Goal: Information Seeking & Learning: Learn about a topic

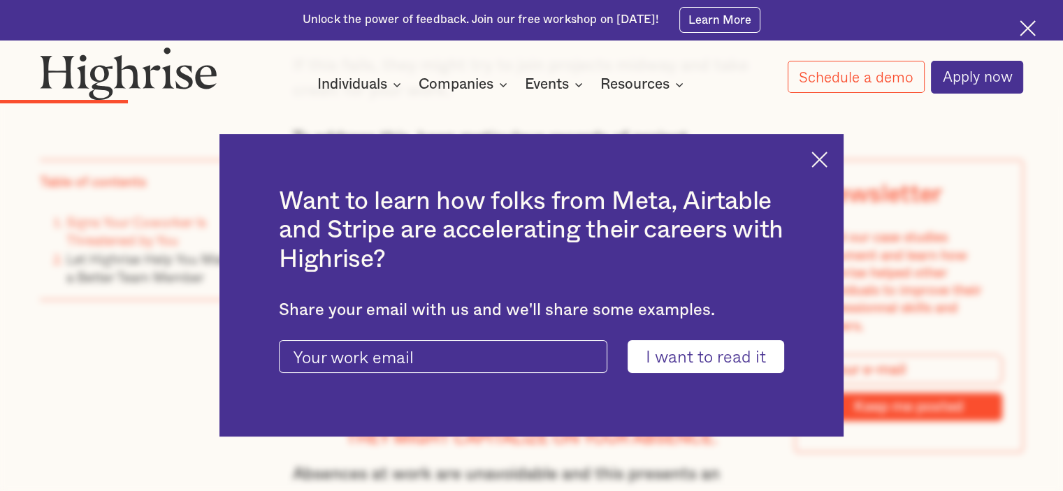
scroll to position [2934, 0]
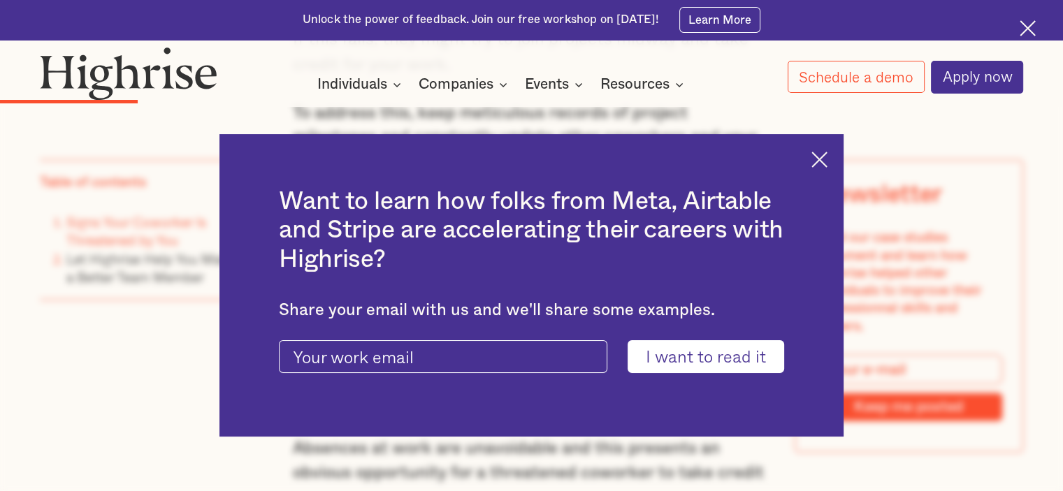
click at [827, 156] on img at bounding box center [819, 160] width 16 height 16
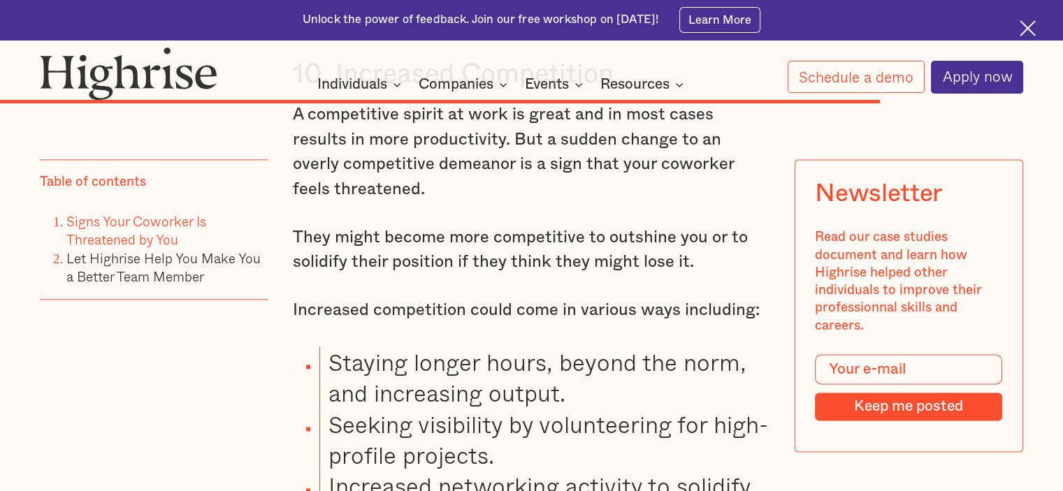
scroll to position [12506, 0]
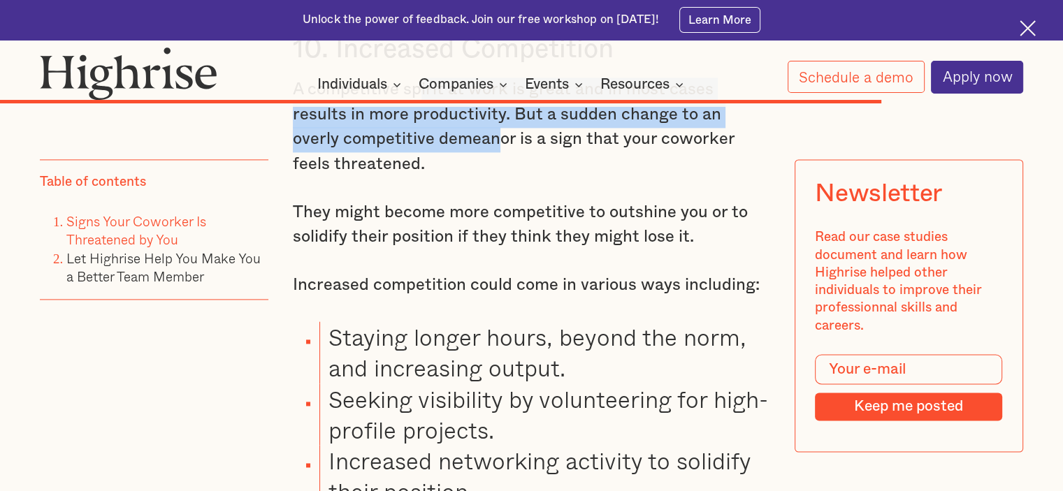
drag, startPoint x: 421, startPoint y: 139, endPoint x: 481, endPoint y: 223, distance: 103.6
click at [451, 177] on p "A competitive spirit at work is great and in most cases results in more product…" at bounding box center [531, 128] width 477 height 100
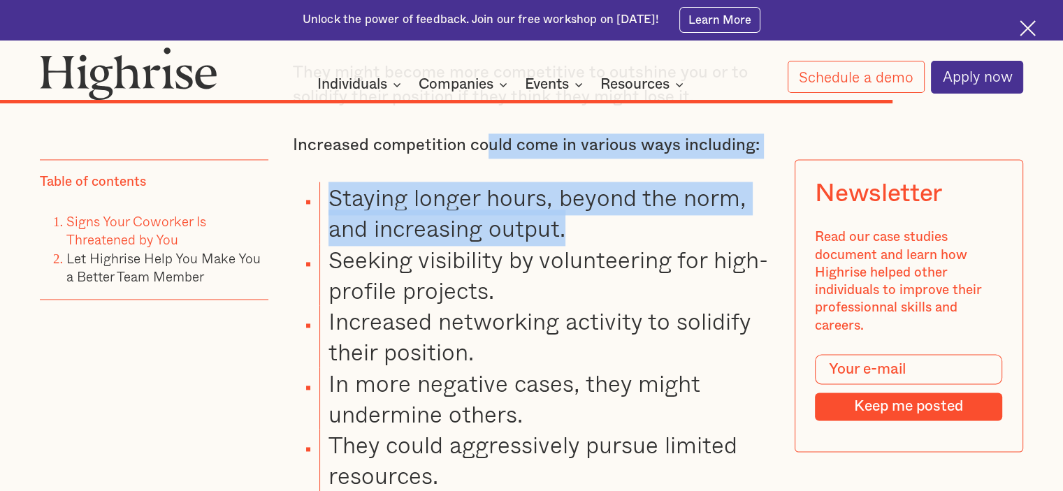
drag, startPoint x: 567, startPoint y: 260, endPoint x: 486, endPoint y: 174, distance: 118.1
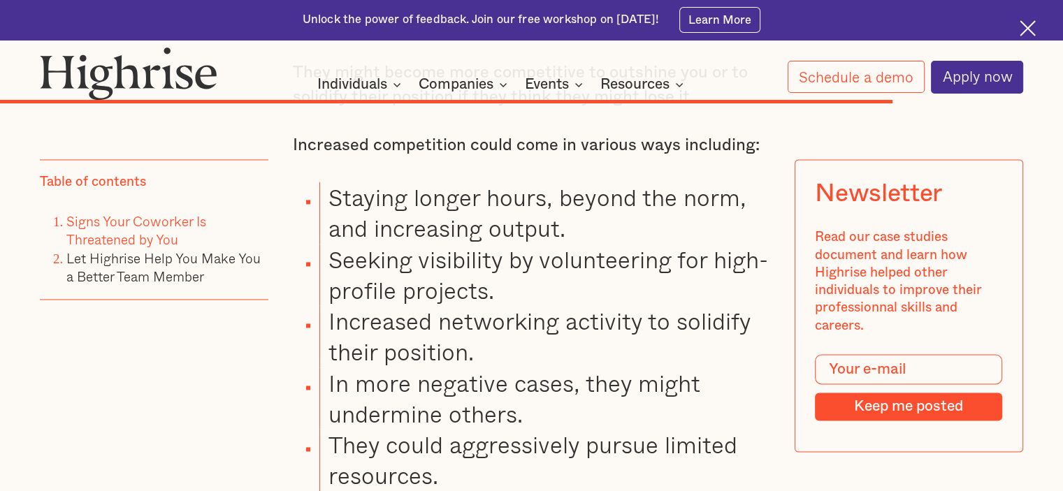
click at [438, 110] on p "They might become more competitive to outshine you or to solidify their positio…" at bounding box center [531, 86] width 477 height 50
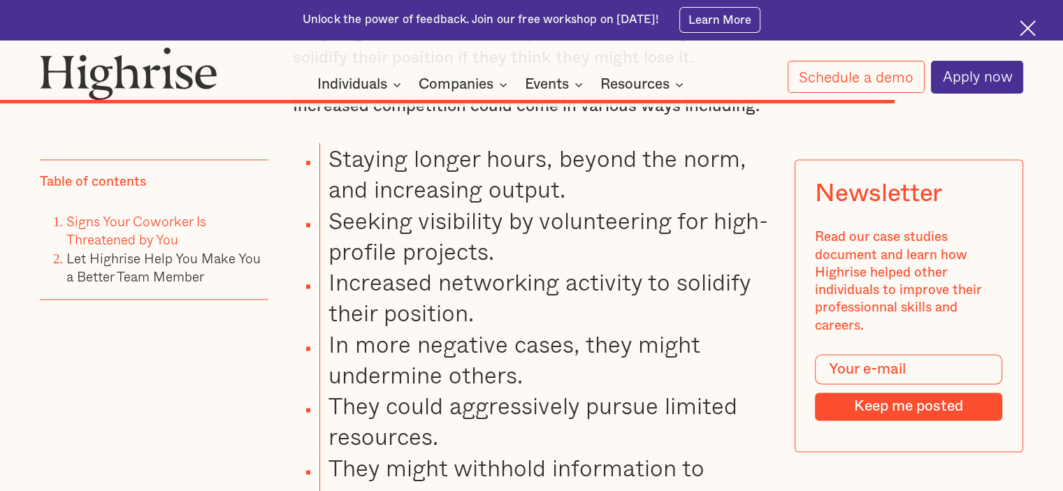
scroll to position [12715, 0]
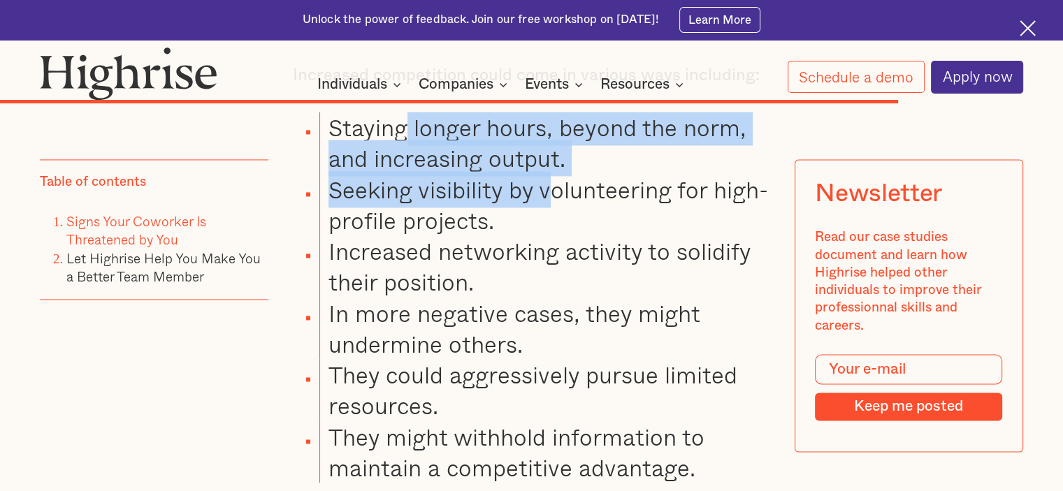
drag, startPoint x: 546, startPoint y: 245, endPoint x: 383, endPoint y: 163, distance: 182.2
click at [399, 171] on ul "Staying longer hours, beyond the norm, and increasing output. Seeking visibilit…" at bounding box center [520, 297] width 497 height 371
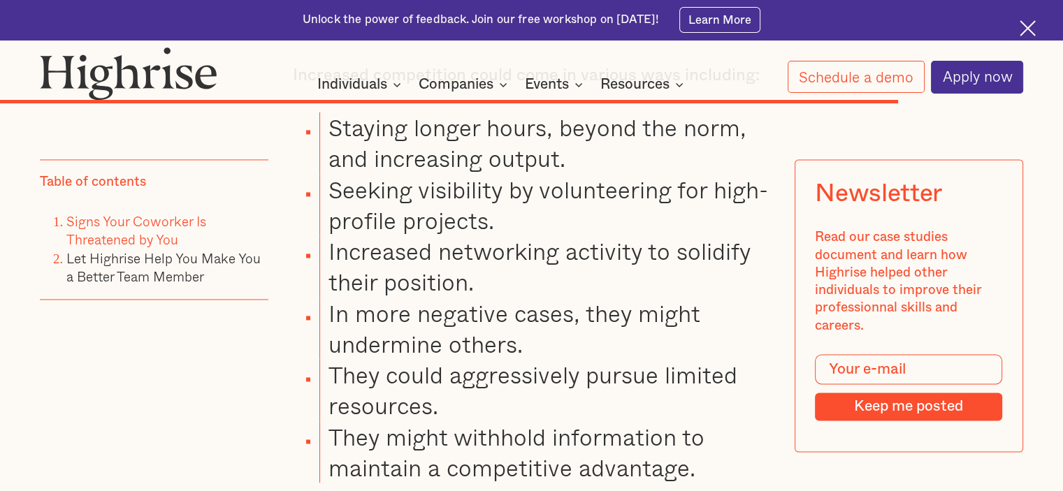
click at [382, 163] on li "Staying longer hours, beyond the norm, and increasing output." at bounding box center [544, 142] width 451 height 61
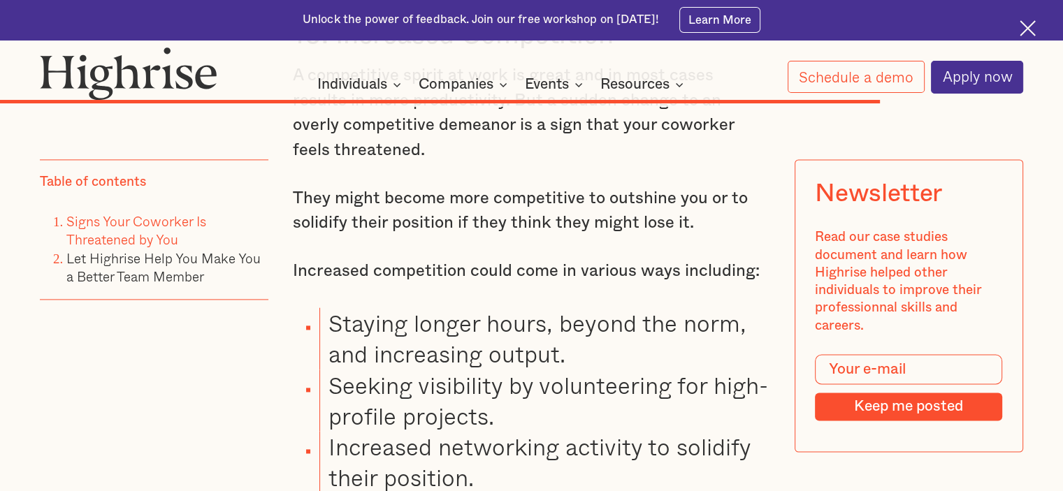
scroll to position [12436, 0]
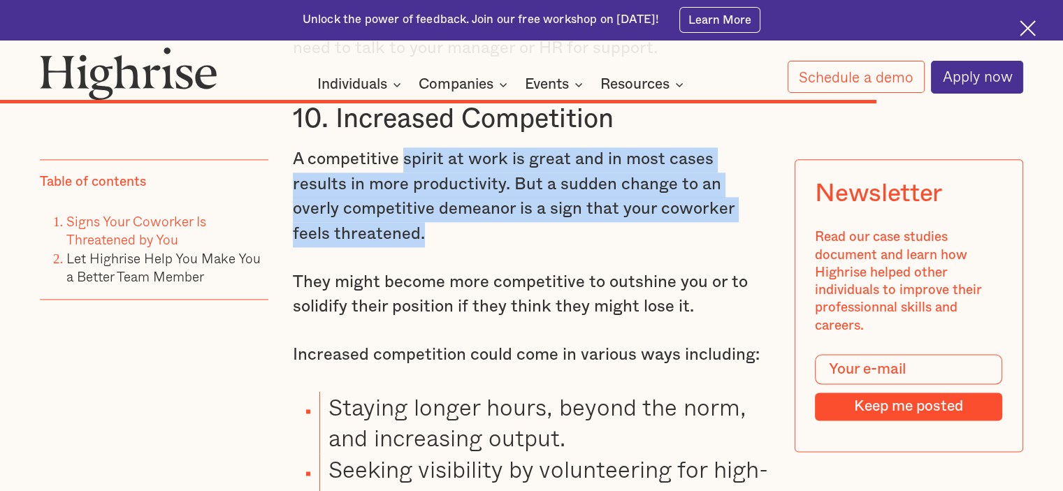
drag, startPoint x: 464, startPoint y: 245, endPoint x: 517, endPoint y: 288, distance: 68.5
click at [499, 247] on p "A competitive spirit at work is great and in most cases results in more product…" at bounding box center [531, 197] width 477 height 100
click at [517, 247] on p "A competitive spirit at work is great and in most cases results in more product…" at bounding box center [531, 197] width 477 height 100
click at [385, 247] on p "A competitive spirit at work is great and in most cases results in more product…" at bounding box center [531, 197] width 477 height 100
click at [418, 201] on p "A competitive spirit at work is great and in most cases results in more product…" at bounding box center [531, 197] width 477 height 100
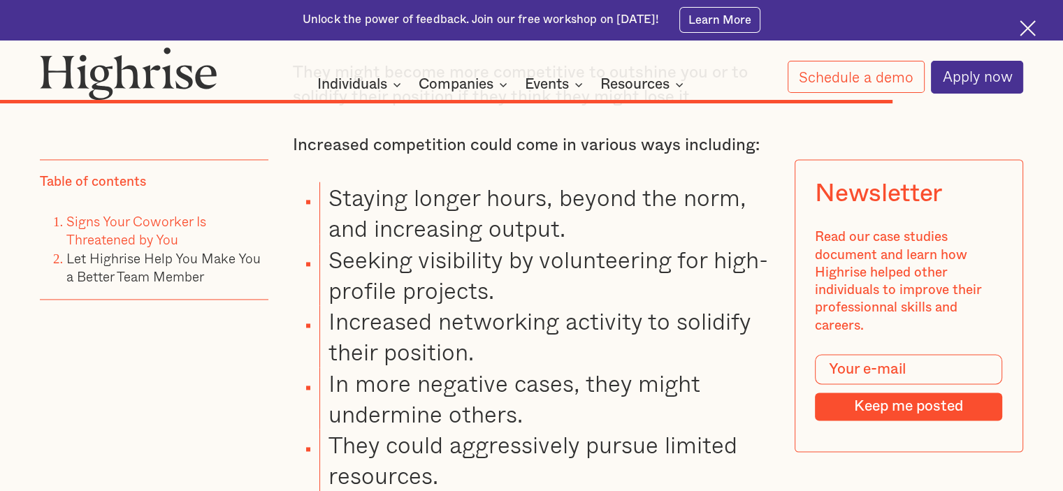
click at [471, 243] on li "Staying longer hours, beyond the norm, and increasing output." at bounding box center [544, 212] width 451 height 61
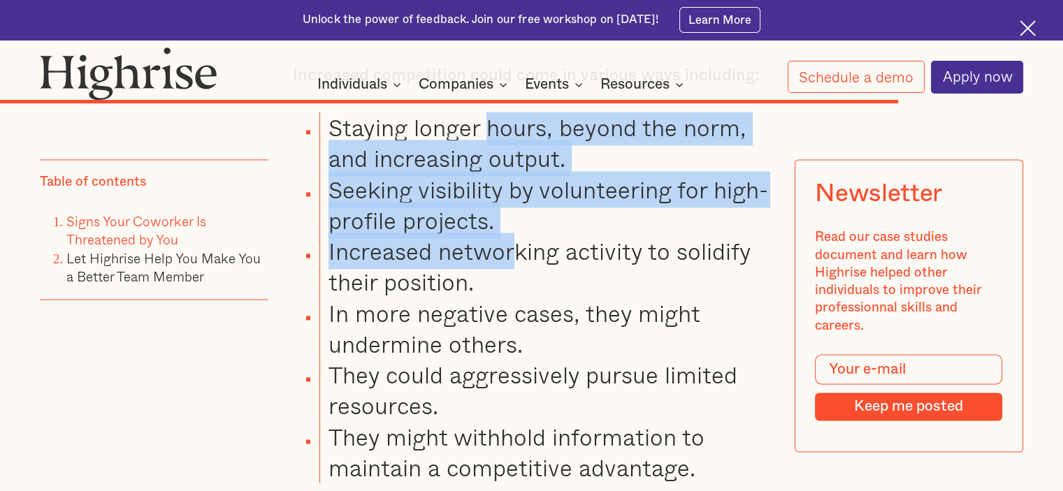
drag, startPoint x: 489, startPoint y: 177, endPoint x: 528, endPoint y: 315, distance: 143.8
click at [520, 309] on ul "Staying longer hours, beyond the norm, and increasing output. Seeking visibilit…" at bounding box center [520, 297] width 497 height 371
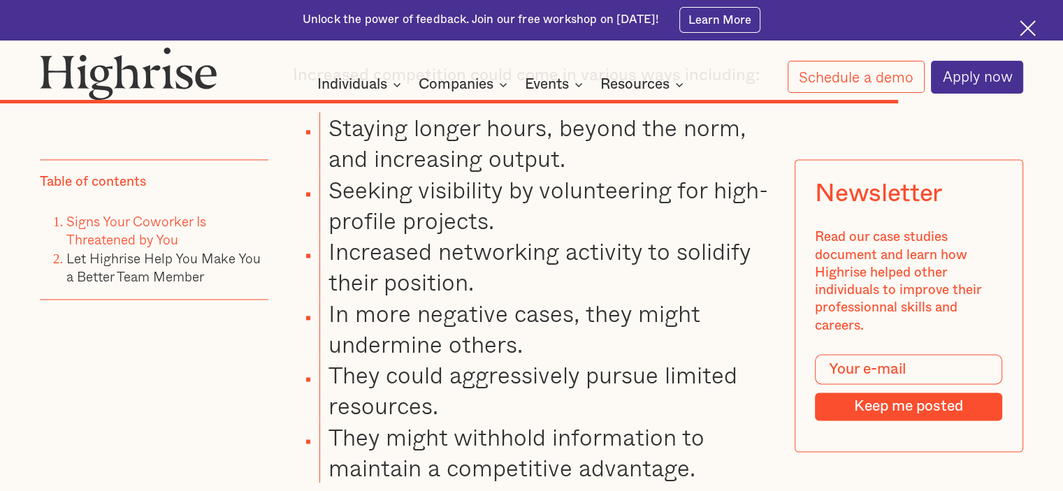
click at [546, 297] on li "Increased networking activity to solidify their position." at bounding box center [544, 265] width 451 height 61
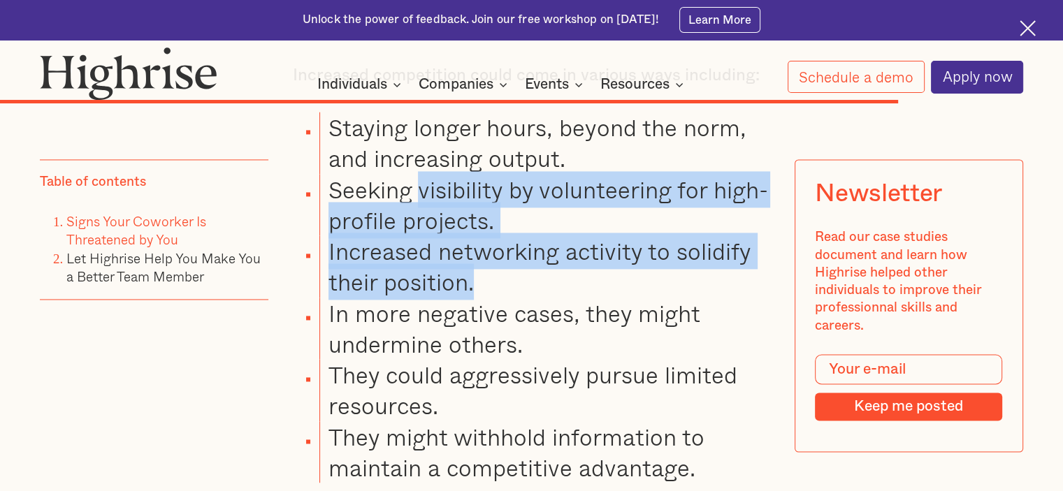
drag, startPoint x: 583, startPoint y: 341, endPoint x: 421, endPoint y: 223, distance: 200.5
click at [422, 224] on ul "Staying longer hours, beyond the norm, and increasing output. Seeking visibilit…" at bounding box center [520, 297] width 497 height 371
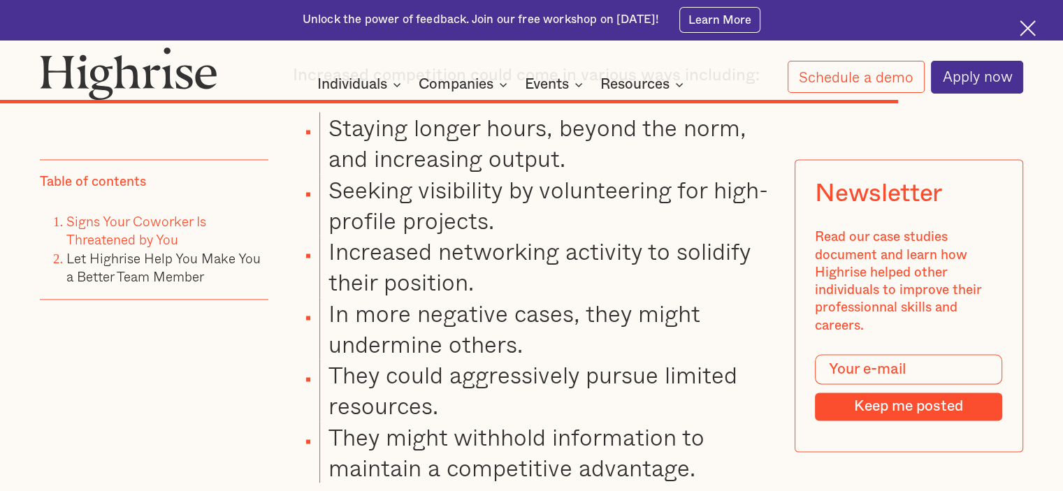
click at [372, 173] on li "Staying longer hours, beyond the norm, and increasing output." at bounding box center [544, 142] width 451 height 61
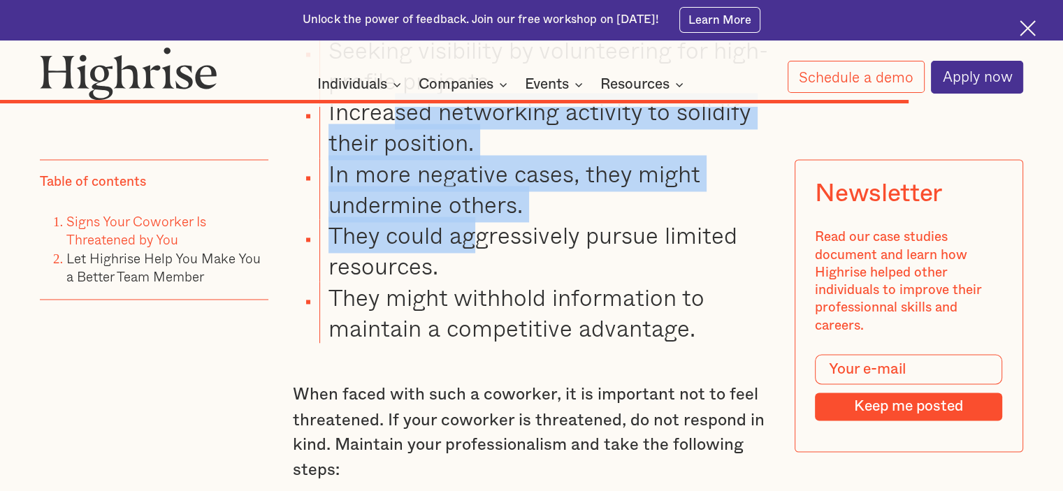
drag, startPoint x: 395, startPoint y: 161, endPoint x: 521, endPoint y: 306, distance: 192.2
click at [476, 296] on ul "Staying longer hours, beyond the norm, and increasing output. Seeking visibilit…" at bounding box center [520, 157] width 497 height 371
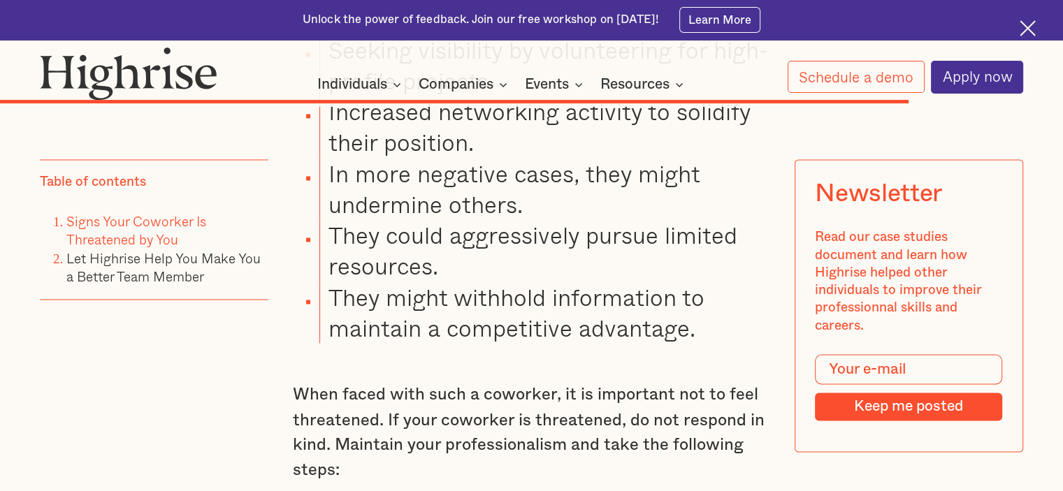
click at [523, 281] on li "They could aggressively pursue limited resources." at bounding box center [544, 249] width 451 height 61
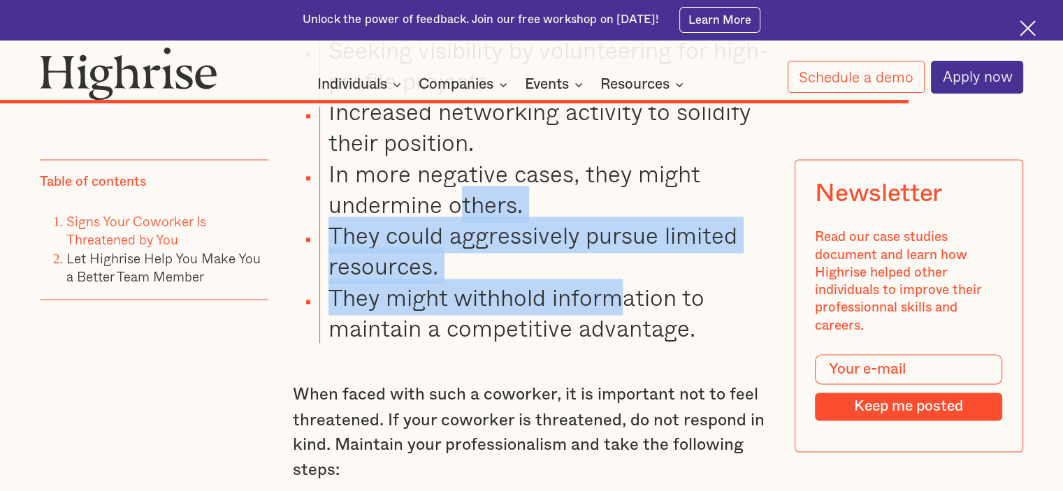
drag, startPoint x: 626, startPoint y: 337, endPoint x: 416, endPoint y: 212, distance: 244.4
click at [452, 254] on ul "Staying longer hours, beyond the norm, and increasing output. Seeking visibilit…" at bounding box center [520, 157] width 497 height 371
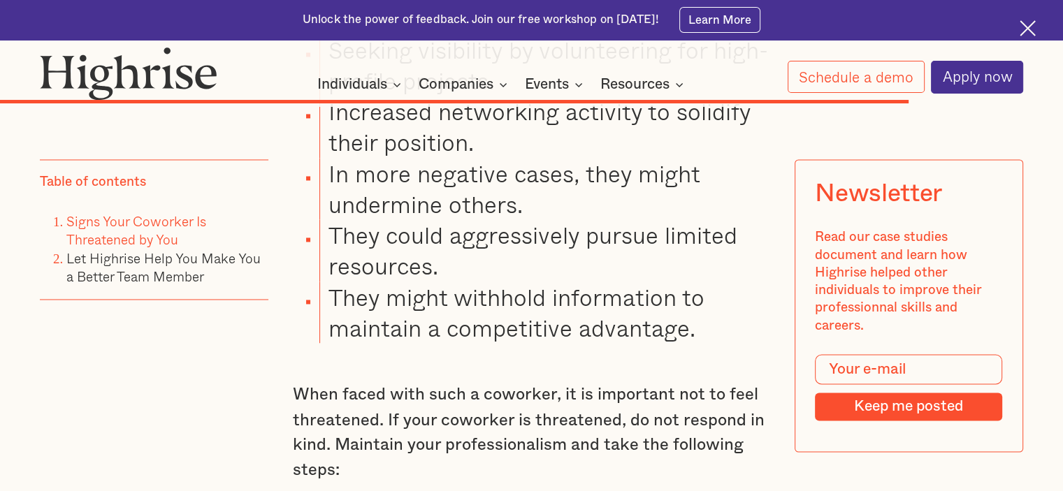
click at [415, 210] on li "In more negative cases, they might undermine others." at bounding box center [544, 188] width 451 height 61
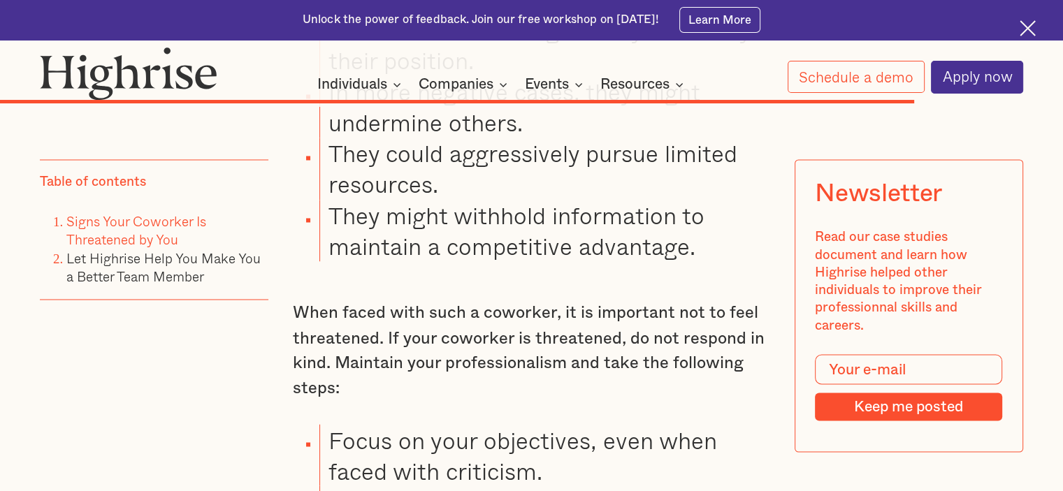
scroll to position [12925, 0]
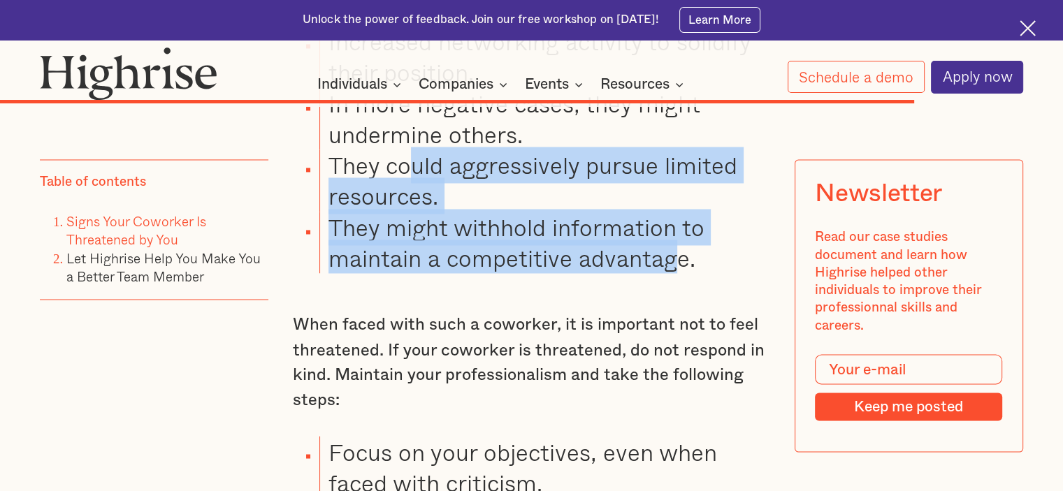
drag, startPoint x: 677, startPoint y: 314, endPoint x: 372, endPoint y: 198, distance: 326.6
click at [412, 229] on ul "Staying longer hours, beyond the norm, and increasing output. Seeking visibilit…" at bounding box center [520, 87] width 497 height 371
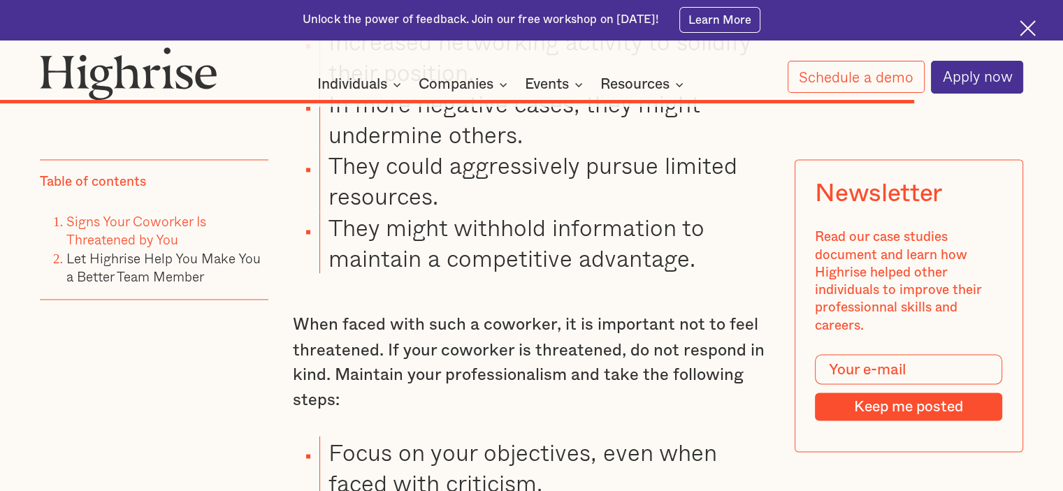
click at [371, 150] on li "In more negative cases, they might undermine others." at bounding box center [544, 118] width 451 height 61
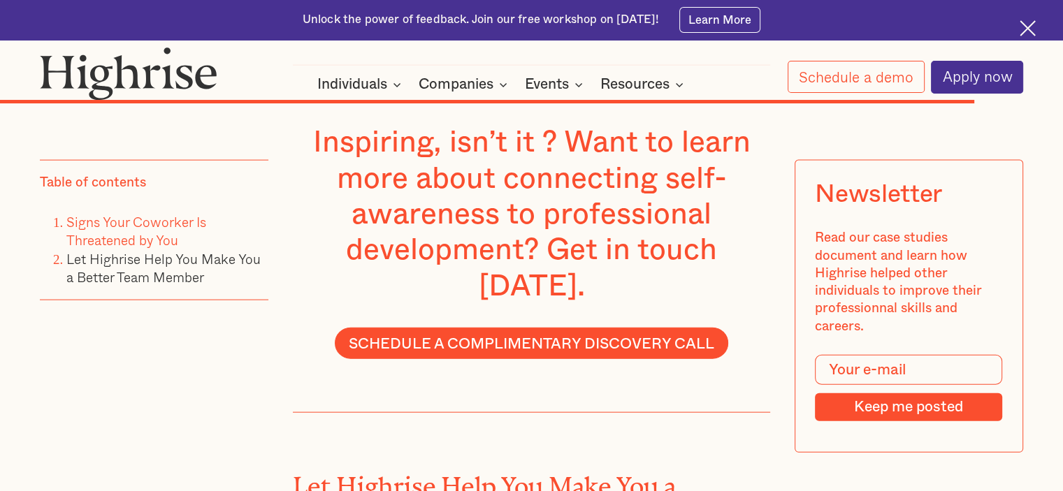
scroll to position [13763, 0]
